Goal: Task Accomplishment & Management: Manage account settings

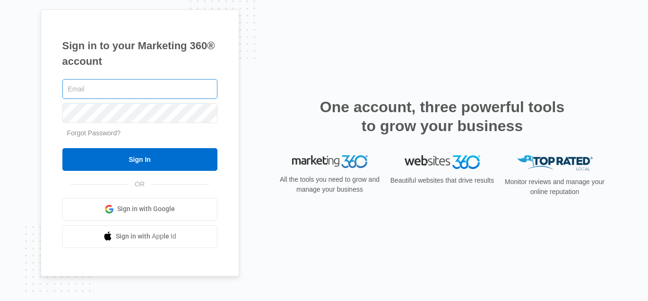
click at [145, 87] on input "text" at bounding box center [139, 89] width 155 height 20
type input "[DOMAIN_NAME][EMAIL_ADDRESS][DOMAIN_NAME]"
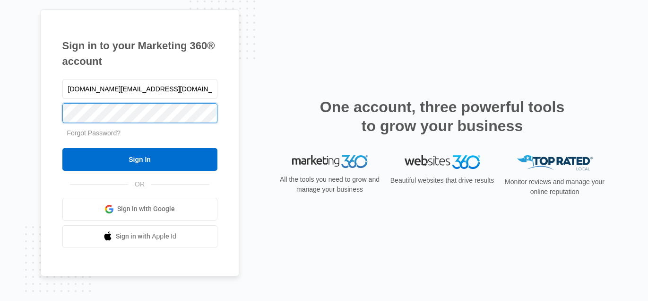
click at [62, 148] on input "Sign In" at bounding box center [139, 159] width 155 height 23
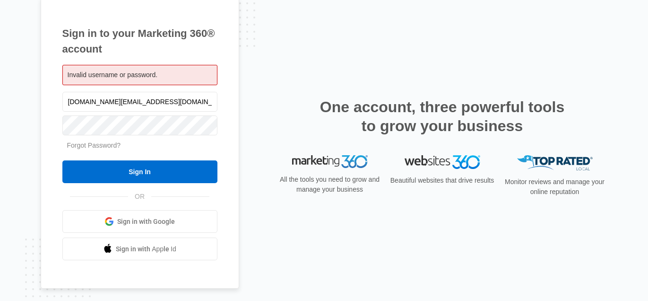
click at [108, 144] on link "Forgot Password?" at bounding box center [94, 145] width 54 height 8
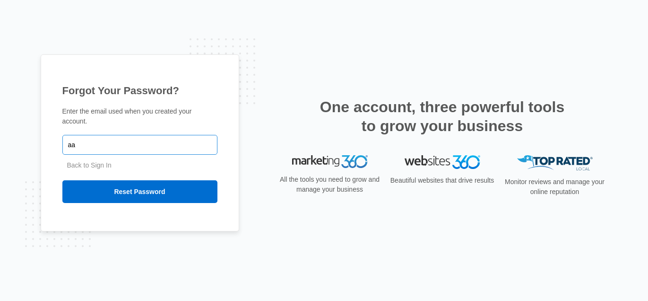
type input "[DOMAIN_NAME][EMAIL_ADDRESS][DOMAIN_NAME]"
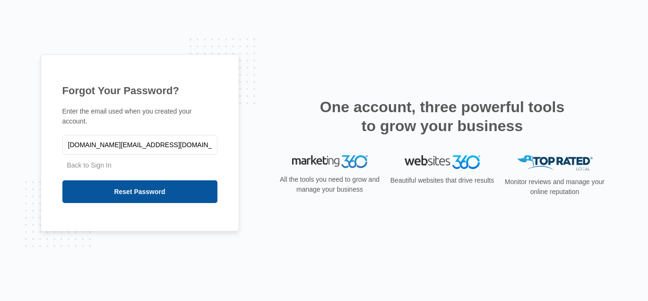
click at [128, 191] on input "Reset Password" at bounding box center [139, 191] width 155 height 23
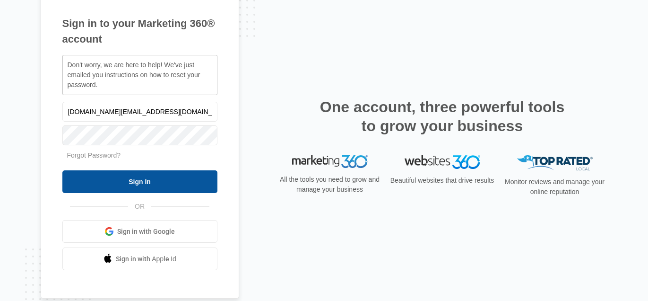
click at [109, 182] on input "Sign In" at bounding box center [139, 181] width 155 height 23
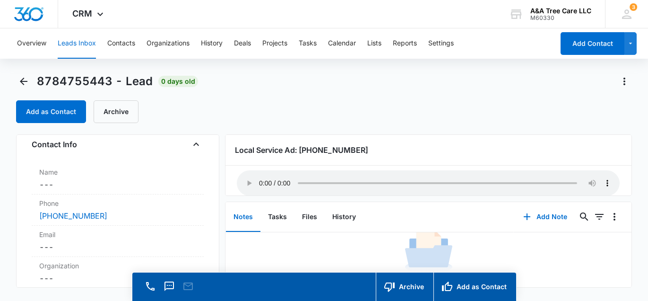
scroll to position [41, 0]
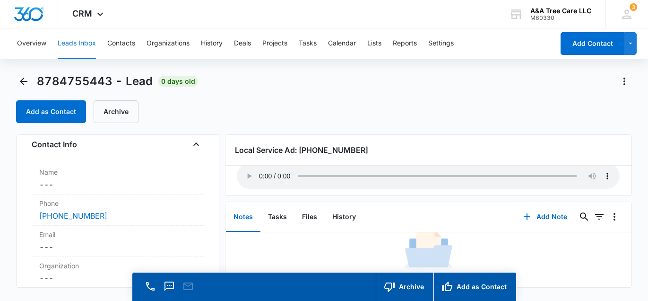
click at [351, 103] on div "Add as Contact Archive" at bounding box center [324, 111] width 616 height 23
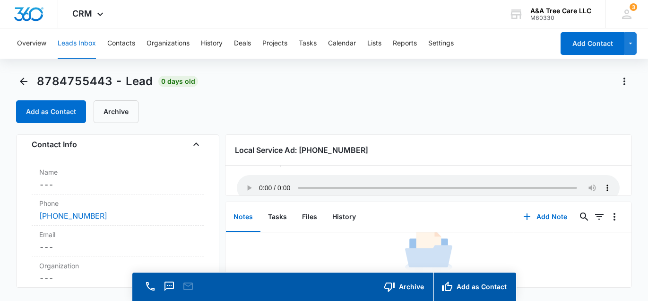
scroll to position [29, 0]
click at [353, 92] on div "8784755443 - Lead 0 days old Add as Contact Archive" at bounding box center [324, 98] width 616 height 49
